Goal: Navigation & Orientation: Find specific page/section

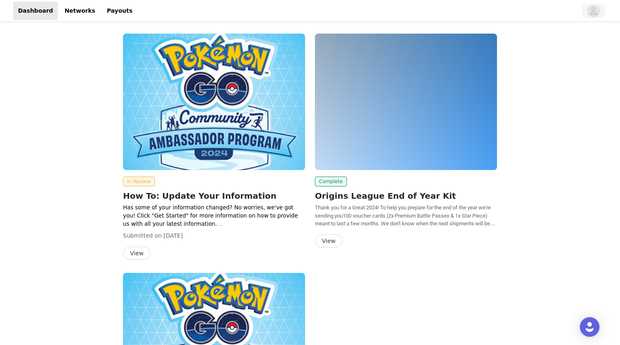
click at [597, 9] on icon "avatar" at bounding box center [594, 11] width 8 height 13
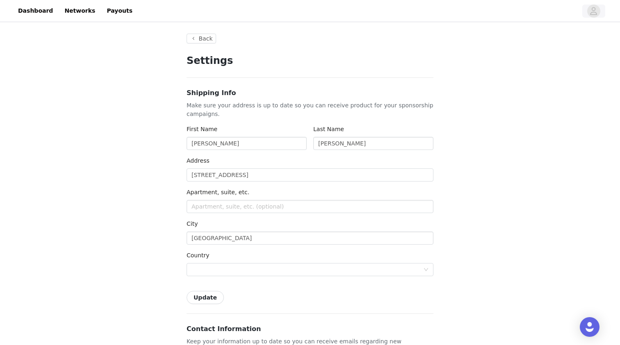
type input "+1 ([GEOGRAPHIC_DATA])"
click at [73, 15] on link "Networks" at bounding box center [79, 11] width 41 height 18
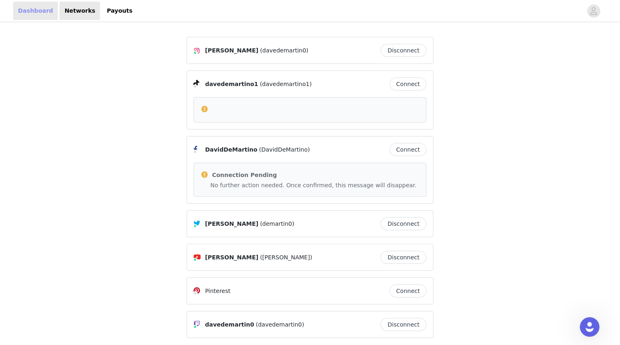
click at [25, 12] on link "Dashboard" at bounding box center [35, 11] width 45 height 18
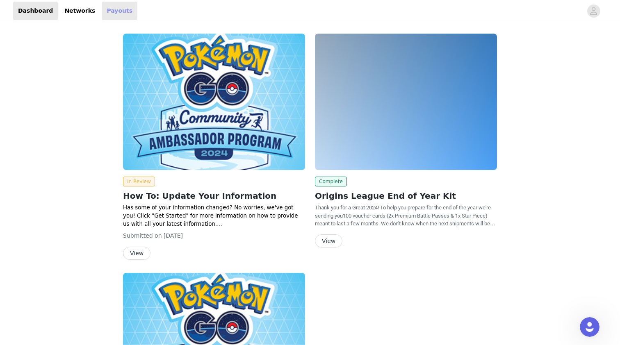
click at [112, 10] on link "Payouts" at bounding box center [120, 11] width 36 height 18
